Goal: Information Seeking & Learning: Find specific fact

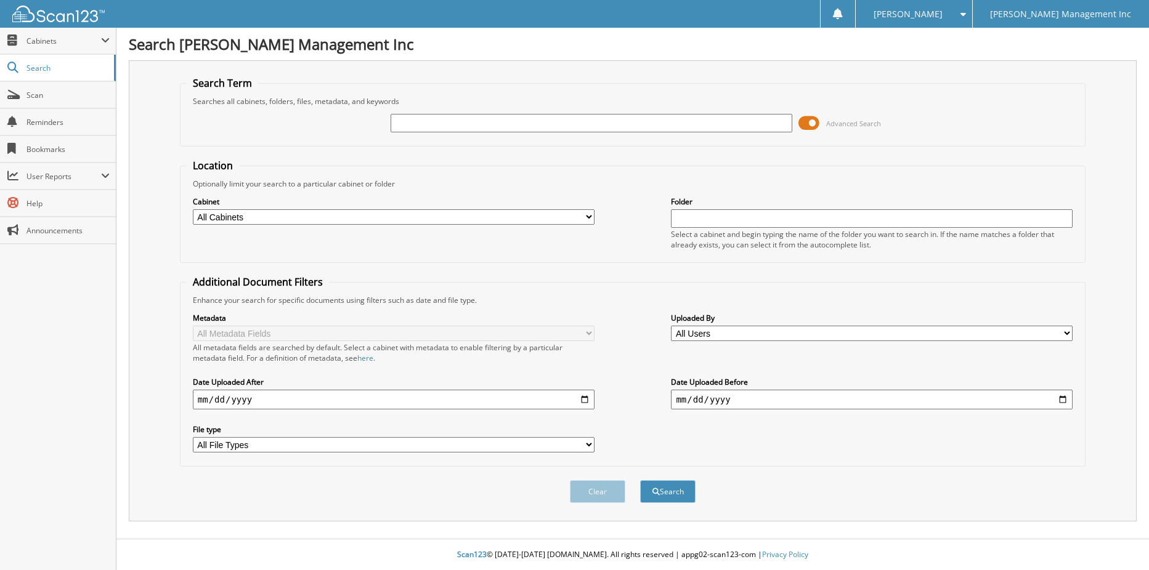
click at [457, 121] on input "text" at bounding box center [592, 123] width 402 height 18
type input "900847"
click at [640, 480] on button "Search" at bounding box center [667, 491] width 55 height 23
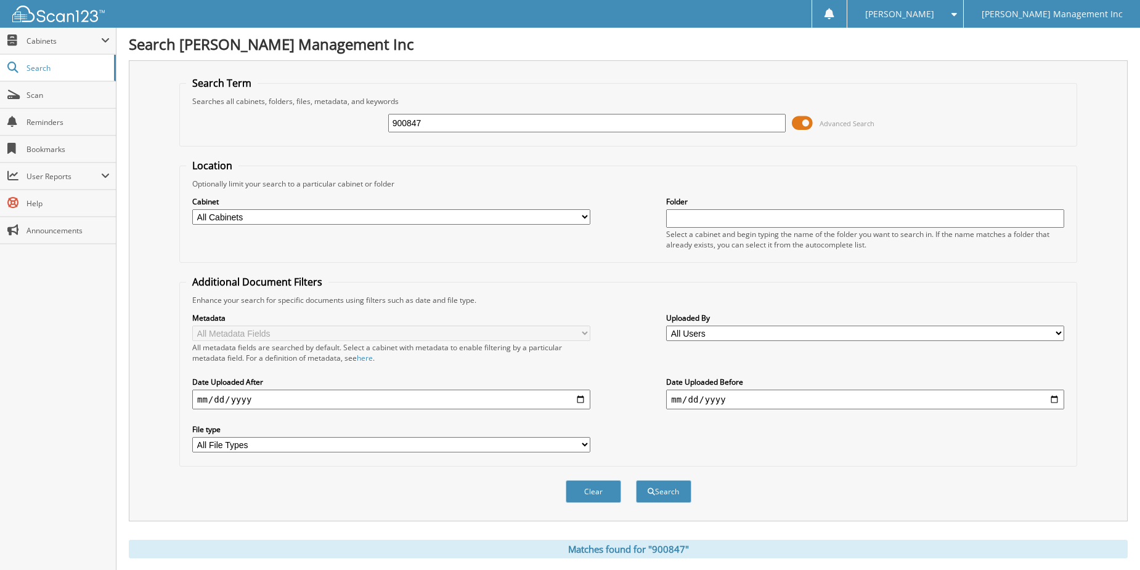
scroll to position [246, 0]
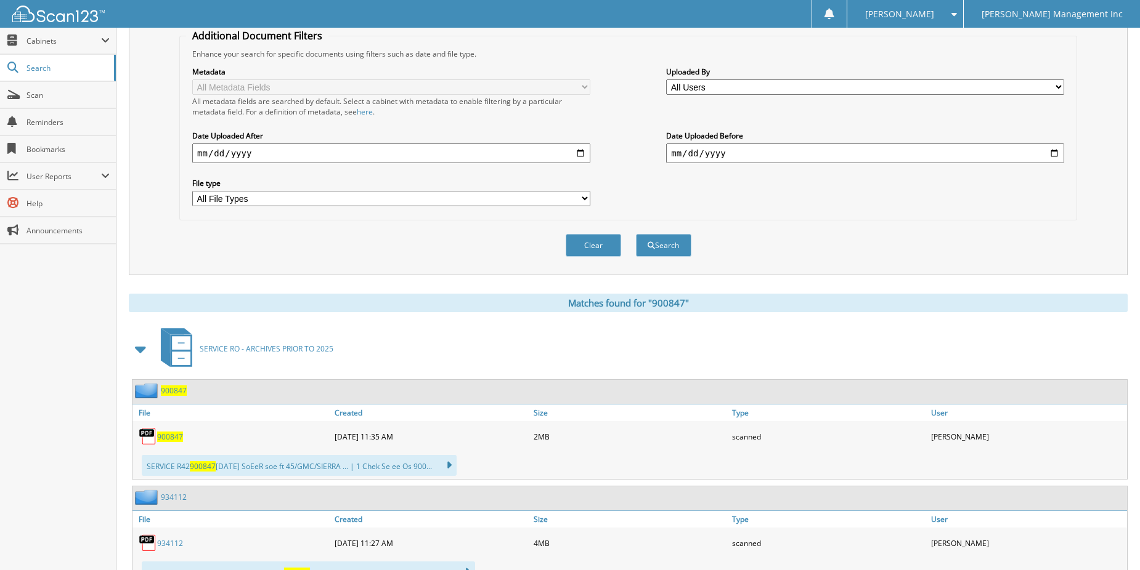
click at [171, 434] on span "900847" at bounding box center [170, 437] width 26 height 10
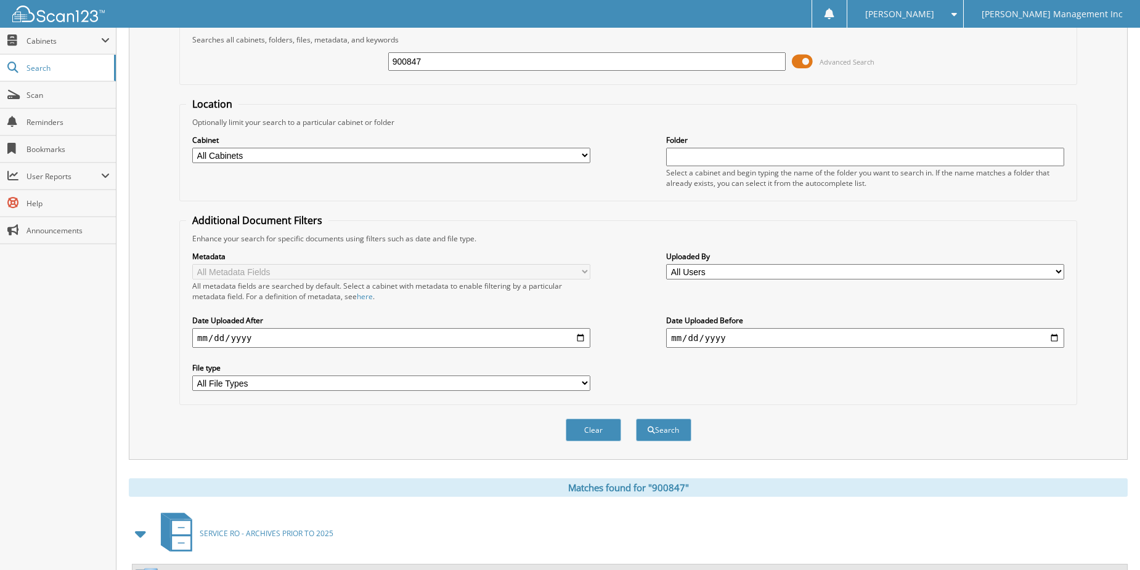
scroll to position [0, 0]
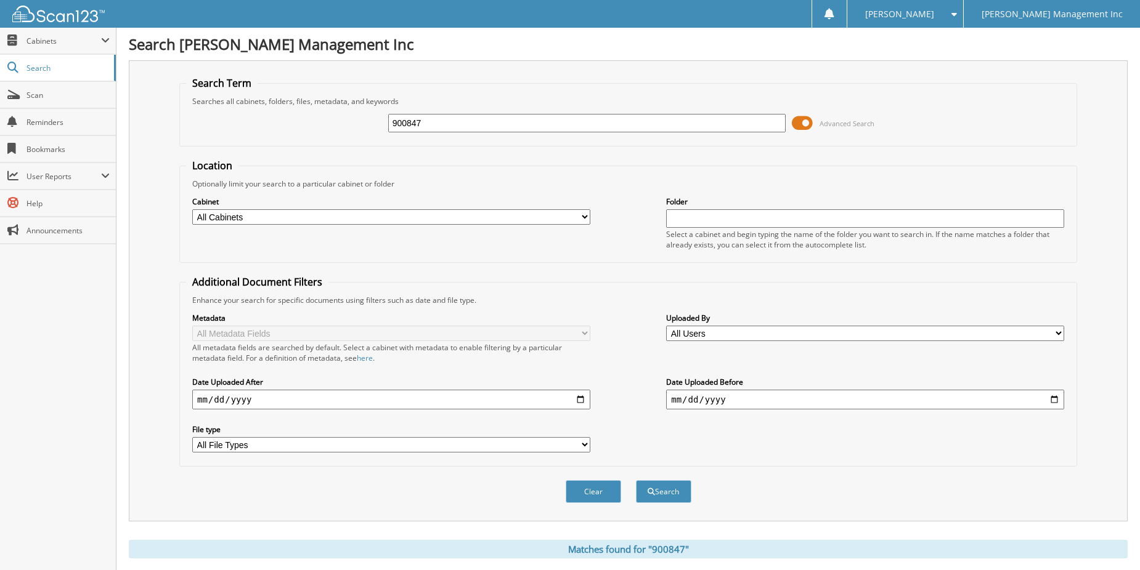
click at [12, 356] on div "Close Cabinets My Company Email Addresses Search Scan" at bounding box center [58, 299] width 116 height 543
